Goal: Navigation & Orientation: Find specific page/section

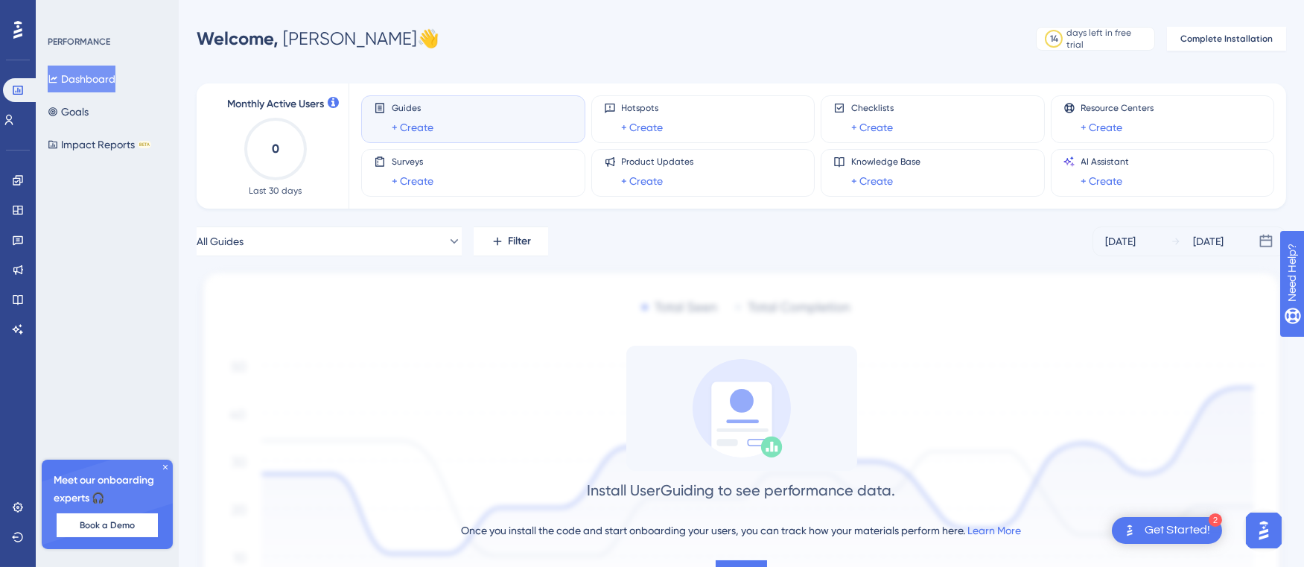
click at [422, 111] on span "Guides" at bounding box center [413, 108] width 42 height 12
click at [693, 134] on div "Hotspots + Create" at bounding box center [703, 119] width 199 height 34
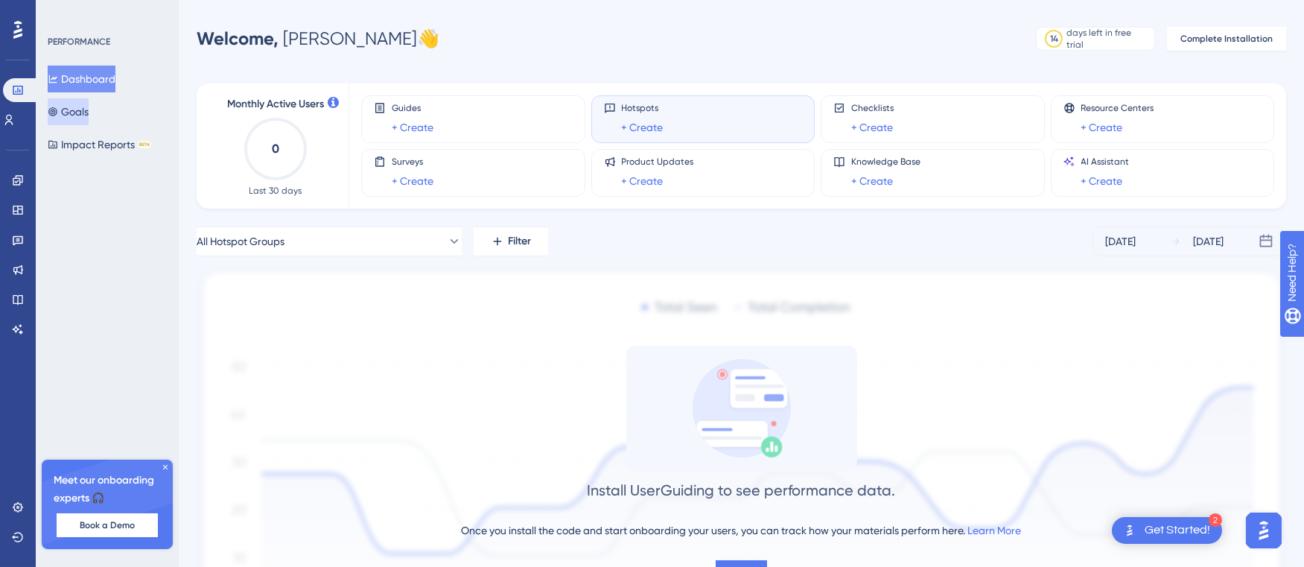
click at [74, 103] on button "Goals" at bounding box center [68, 111] width 41 height 27
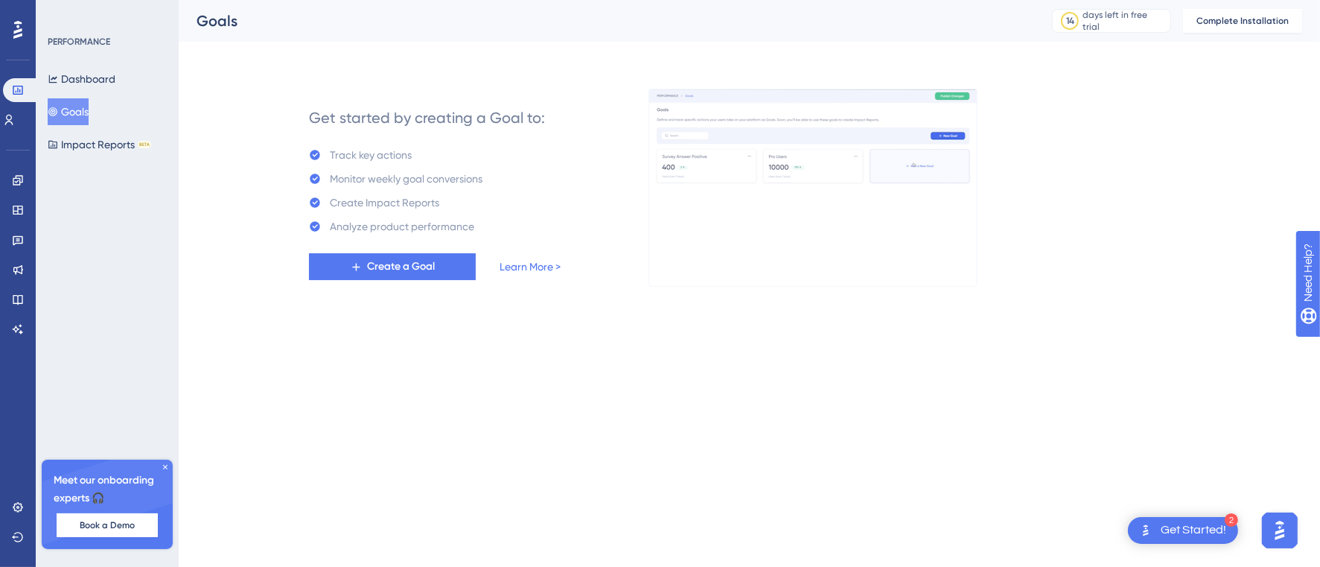
click at [79, 63] on div "PERFORMANCE Dashboard Goals Impact Reports BETA" at bounding box center [108, 97] width 121 height 122
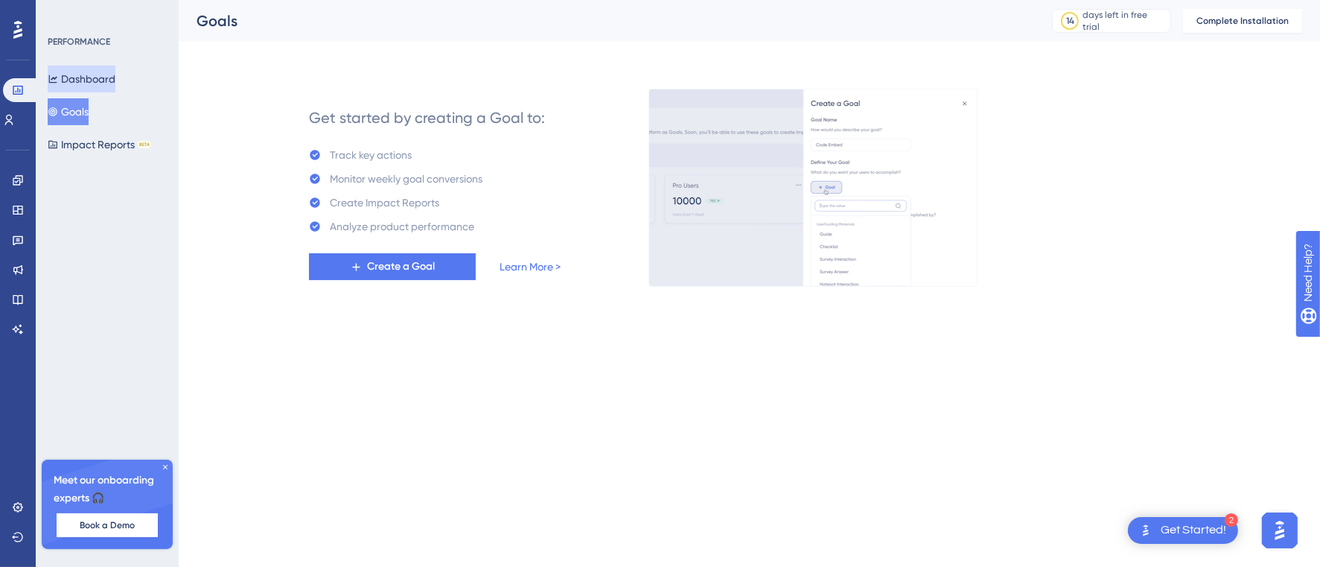
click at [79, 74] on button "Dashboard" at bounding box center [82, 79] width 68 height 27
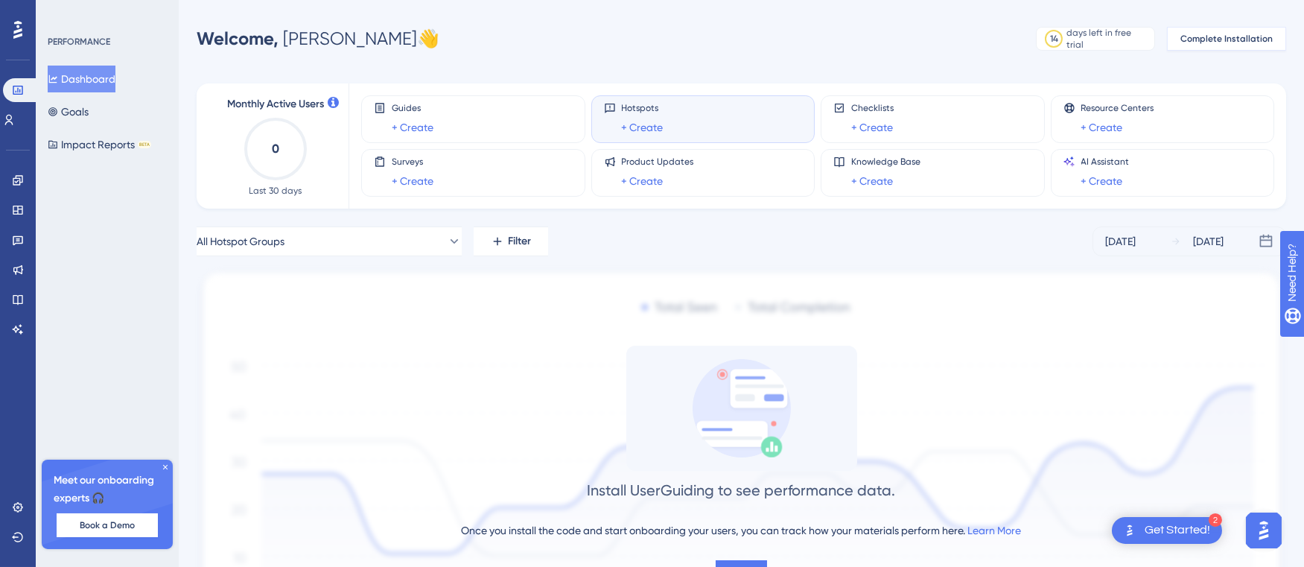
click at [1221, 42] on span "Complete Installation" at bounding box center [1226, 39] width 92 height 12
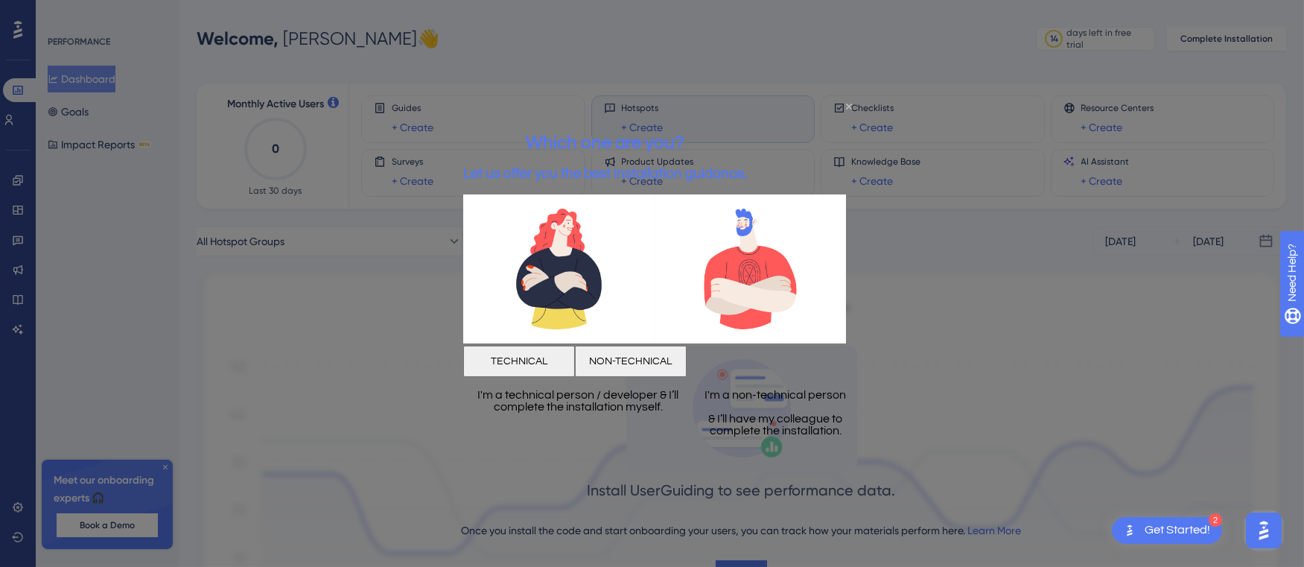
drag, startPoint x: 848, startPoint y: 107, endPoint x: 1269, endPoint y: 213, distance: 433.8
click at [848, 107] on icon "Close Preview" at bounding box center [848, 107] width 6 height 6
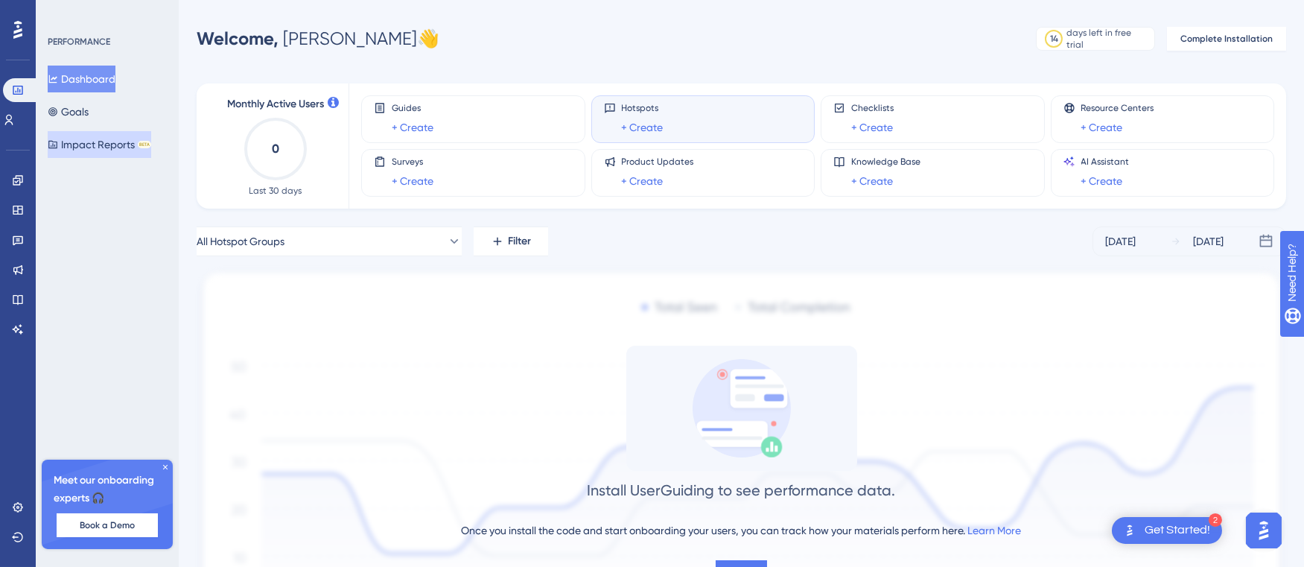
click at [115, 142] on button "Impact Reports BETA" at bounding box center [100, 144] width 104 height 27
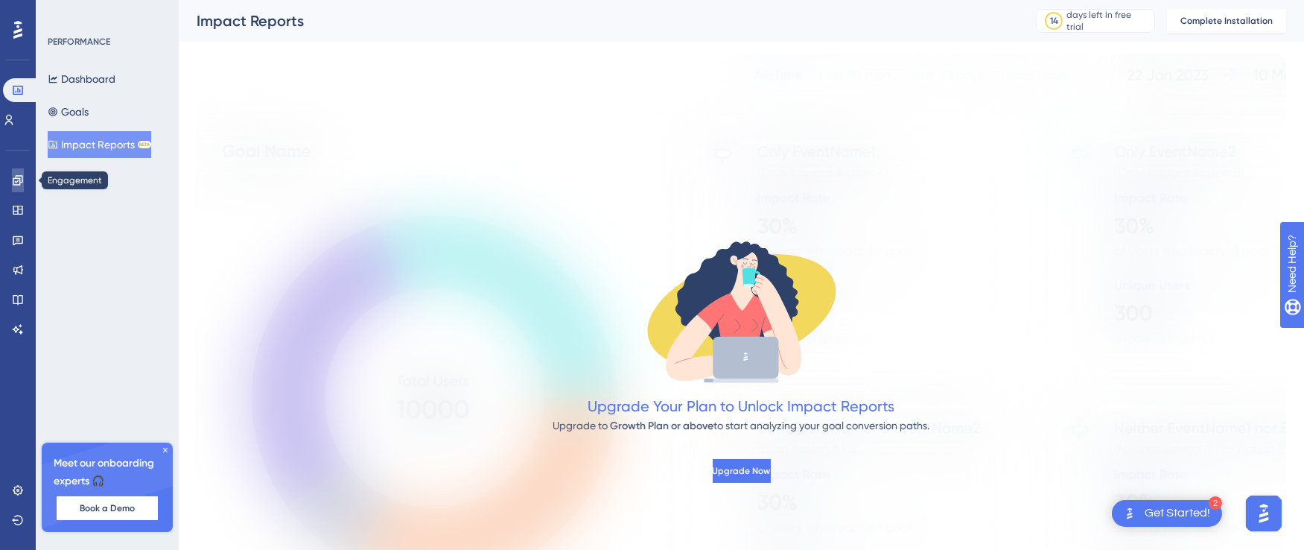
click at [12, 173] on link at bounding box center [18, 180] width 12 height 24
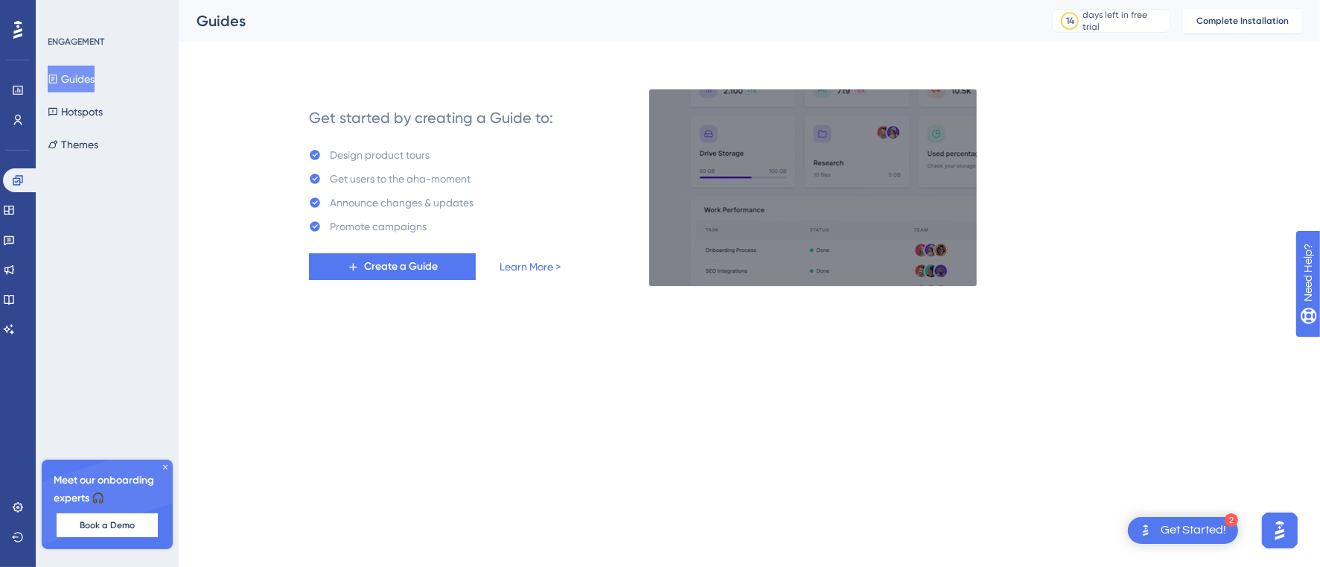
click at [64, 36] on div "ENGAGEMENT" at bounding box center [76, 42] width 57 height 12
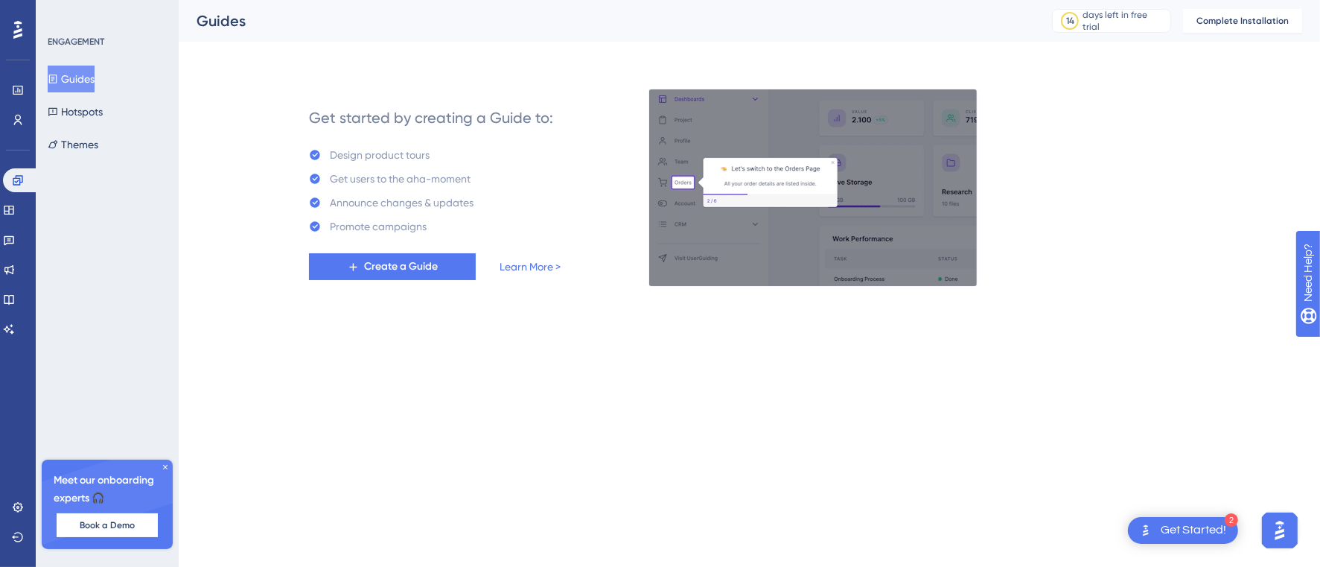
click at [17, 27] on icon at bounding box center [17, 30] width 9 height 18
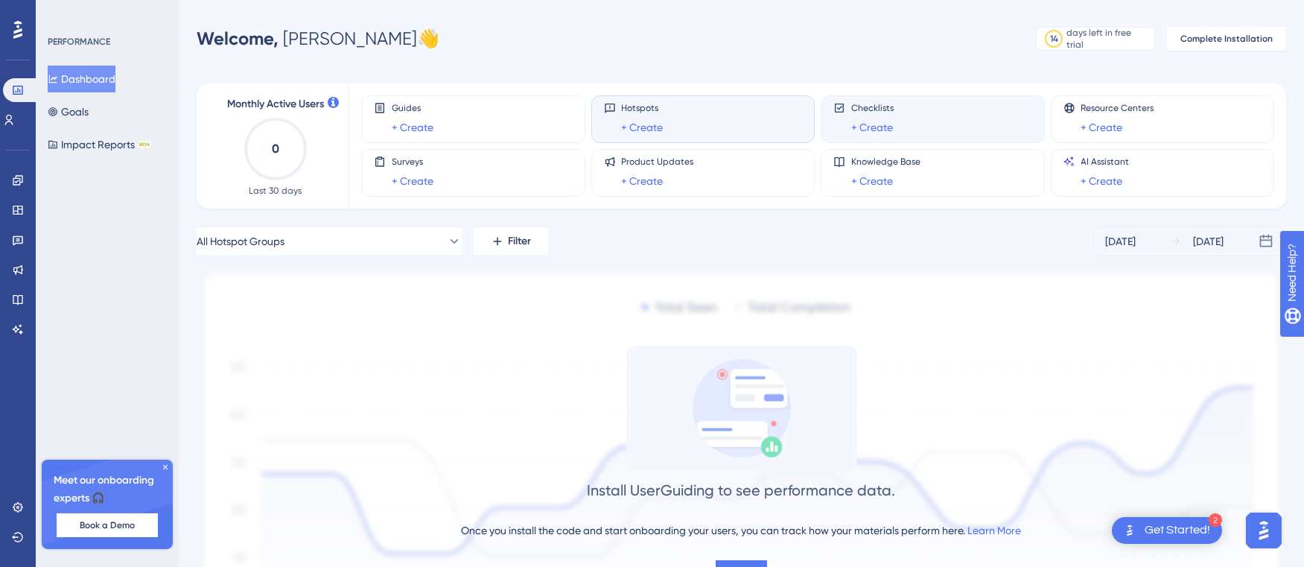
click at [909, 120] on div "Checklists + Create" at bounding box center [932, 119] width 199 height 34
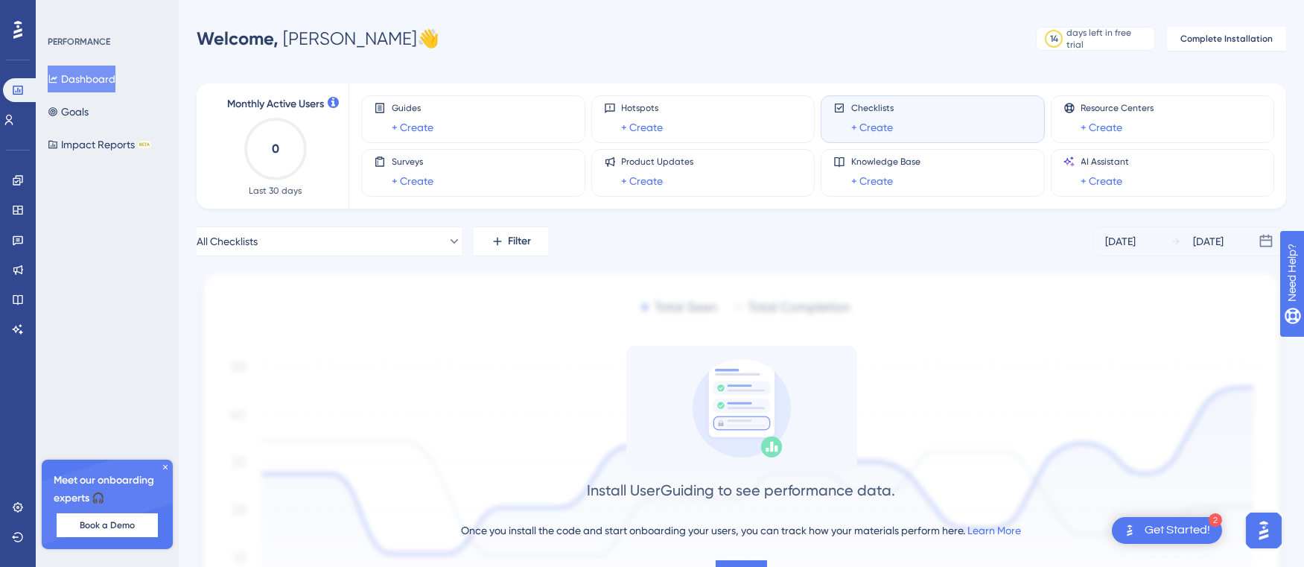
click at [877, 117] on div "Checklists + Create" at bounding box center [872, 119] width 42 height 34
click at [929, 263] on div "All Checklists Filter [DATE] [DATE] Install UserGuiding to see performance data…" at bounding box center [741, 451] width 1089 height 451
click at [163, 467] on icon at bounding box center [165, 466] width 9 height 9
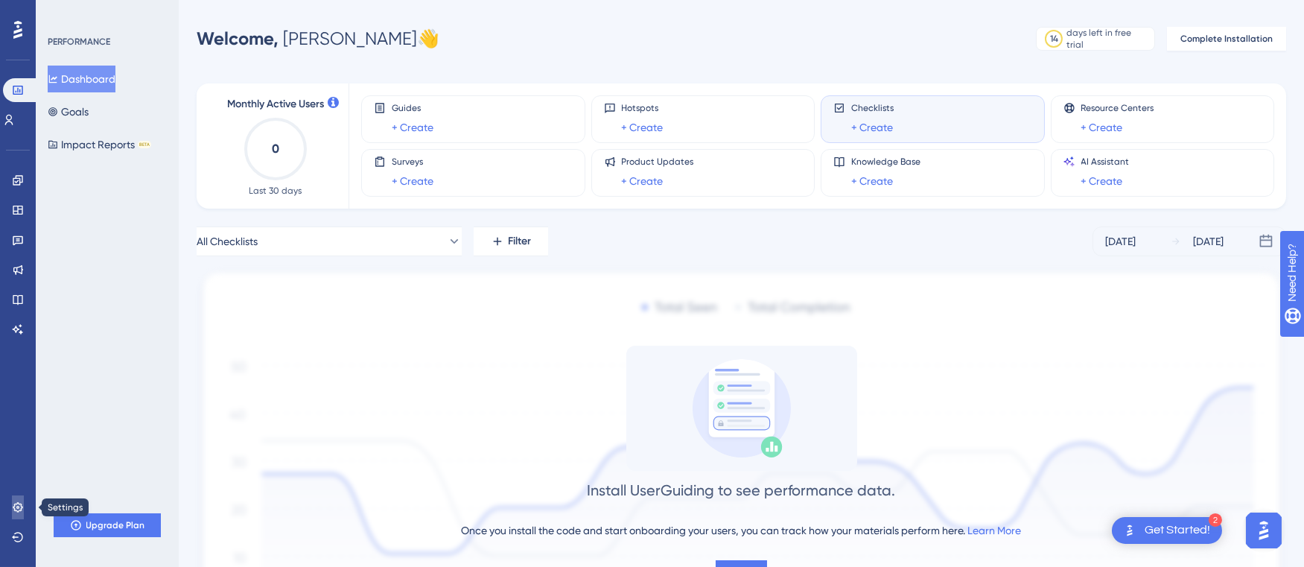
click at [17, 506] on icon at bounding box center [18, 507] width 10 height 10
